Goal: Task Accomplishment & Management: Manage account settings

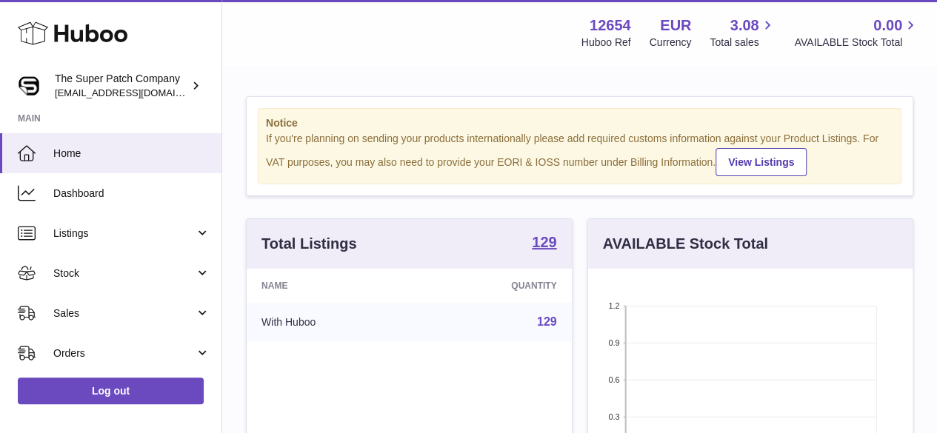
scroll to position [231, 324]
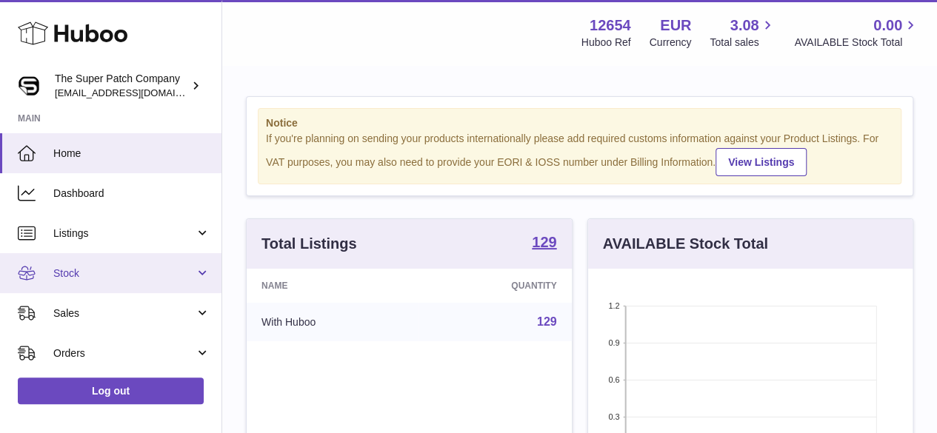
click at [93, 267] on span "Stock" at bounding box center [123, 274] width 141 height 14
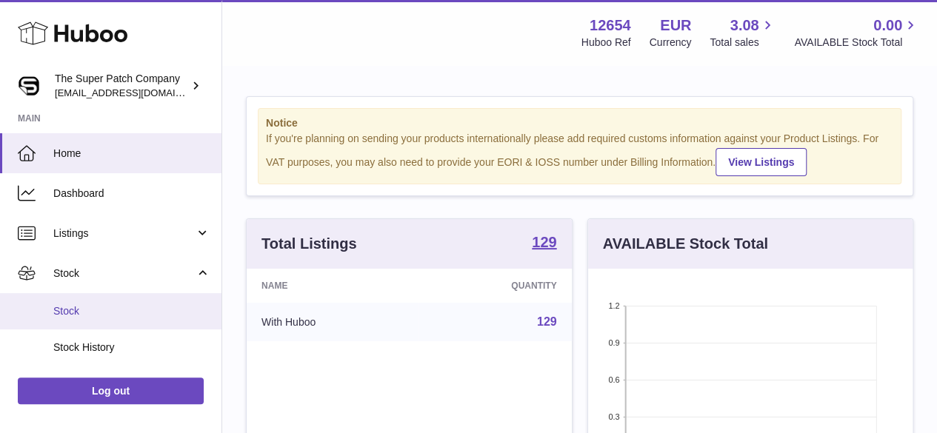
click at [95, 315] on span "Stock" at bounding box center [131, 311] width 157 height 14
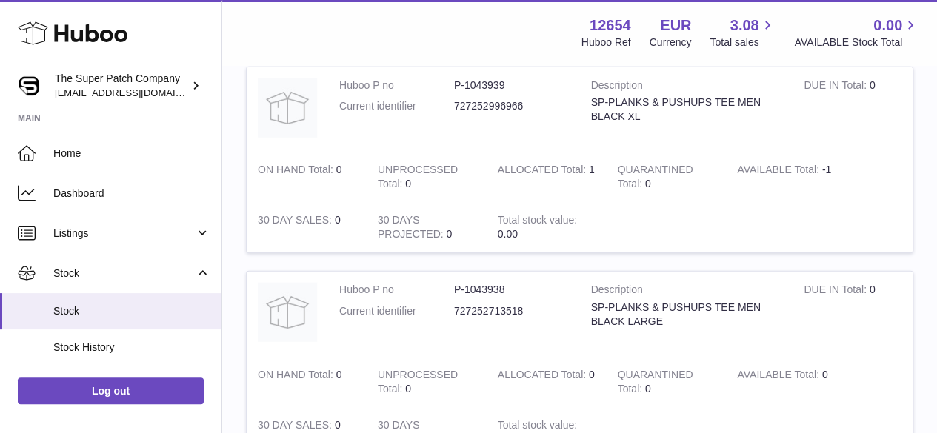
scroll to position [2029, 0]
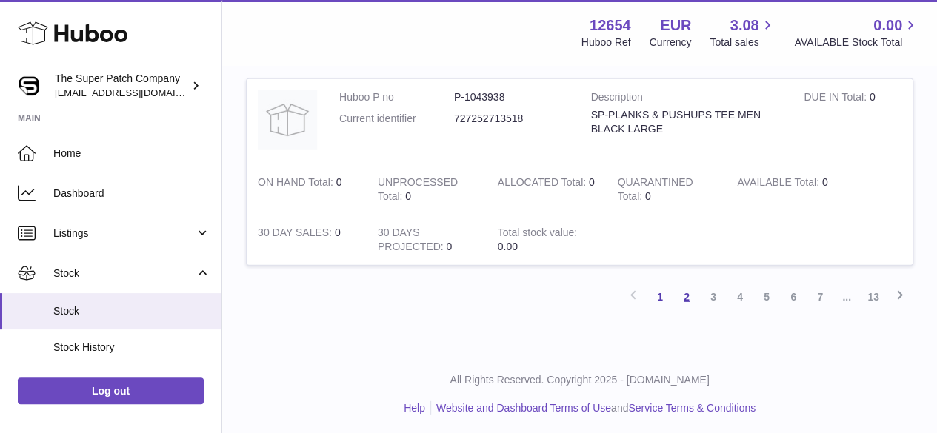
click at [687, 293] on link "2" at bounding box center [686, 297] width 27 height 27
